Goal: Information Seeking & Learning: Learn about a topic

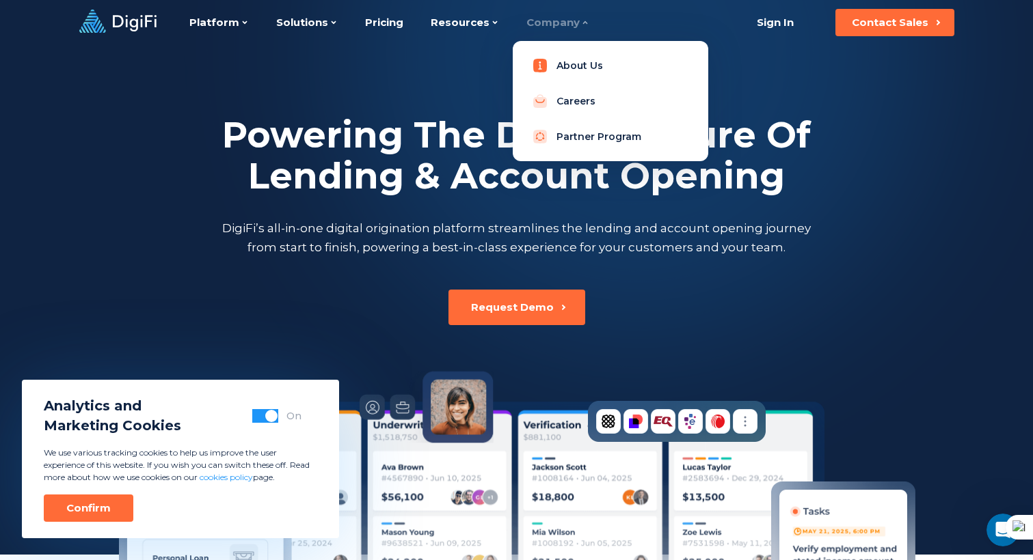
click at [565, 57] on link "About Us" at bounding box center [610, 65] width 174 height 27
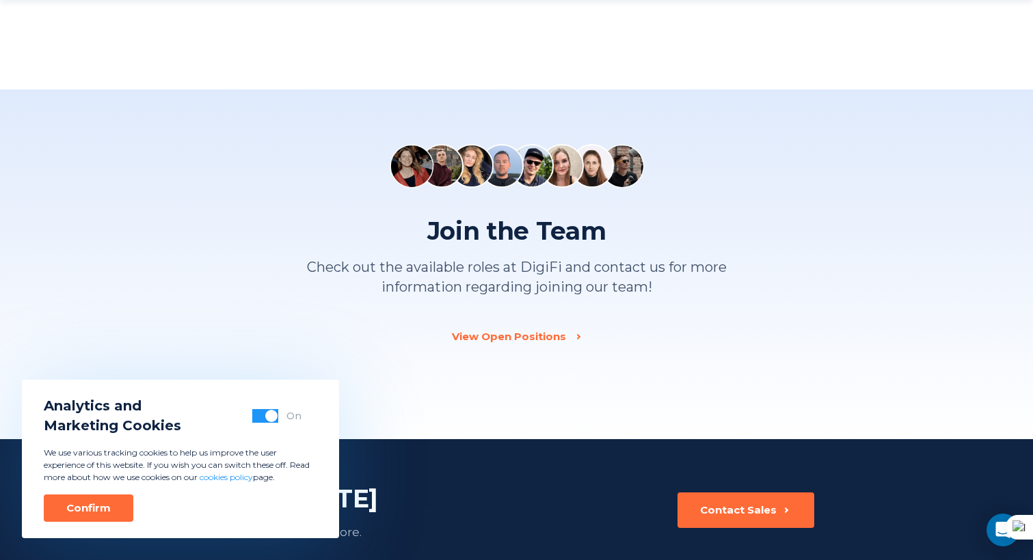
scroll to position [1764, 0]
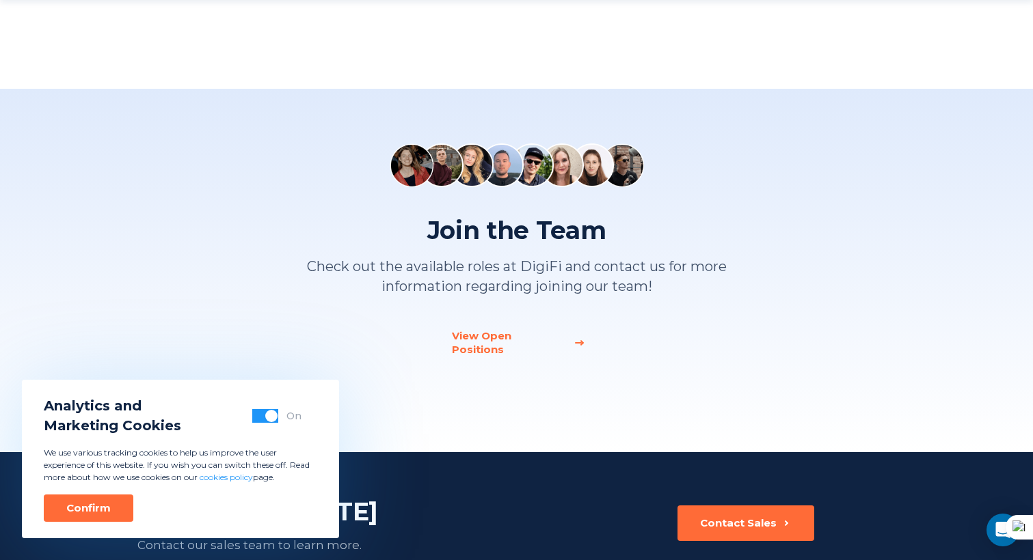
click at [536, 334] on div "View Open Positions" at bounding box center [508, 342] width 113 height 27
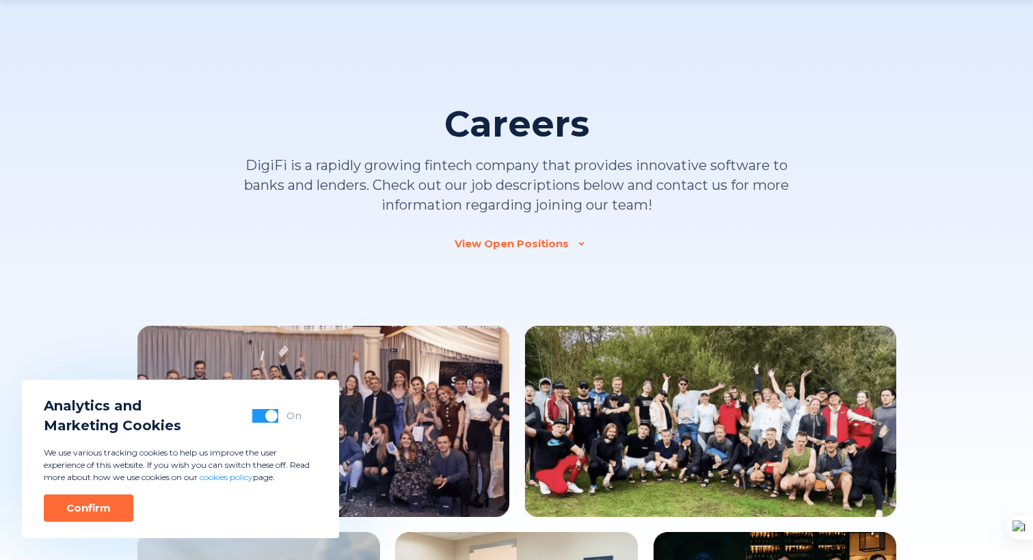
scroll to position [1287, 0]
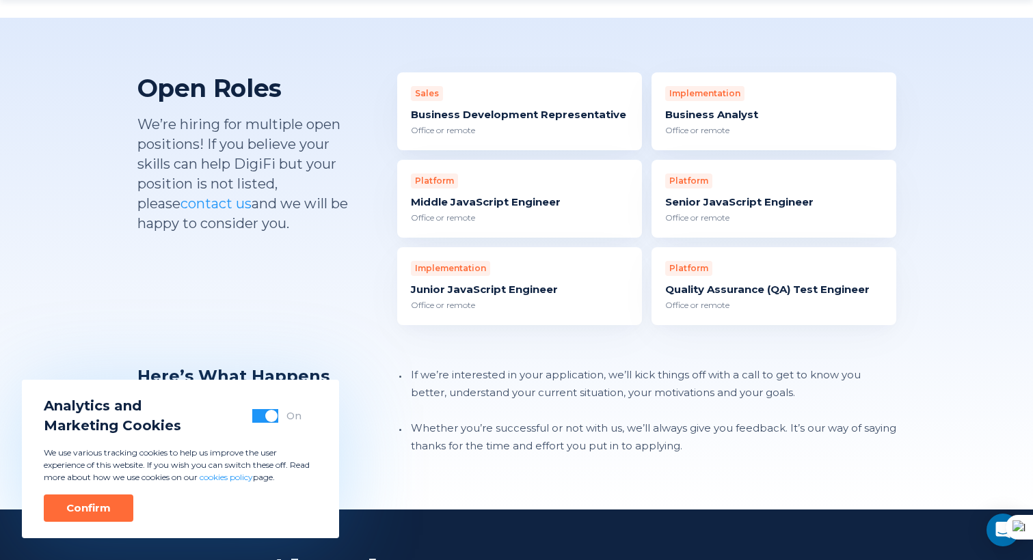
click at [482, 108] on div "Business Development Representative" at bounding box center [519, 115] width 217 height 14
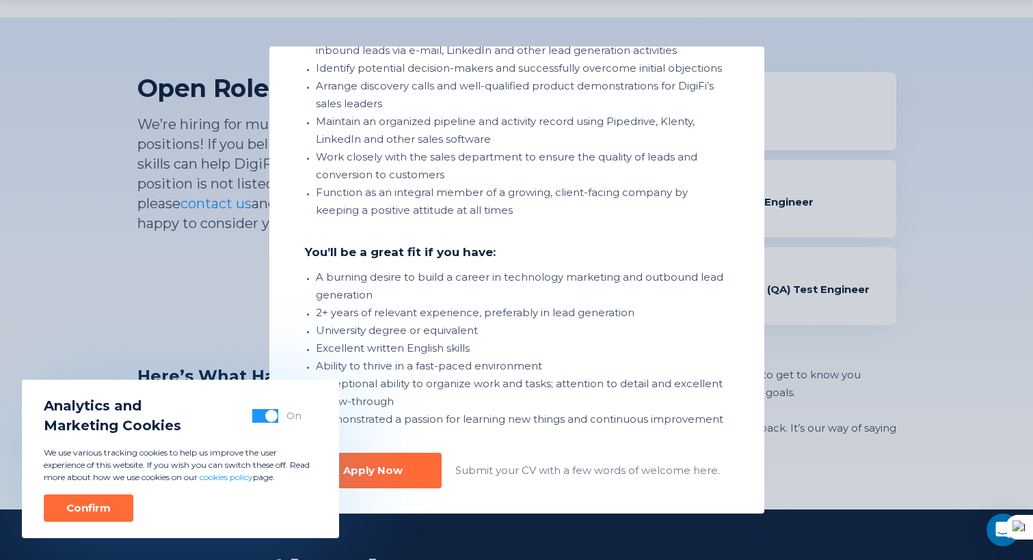
scroll to position [374, 0]
